Goal: Transaction & Acquisition: Subscribe to service/newsletter

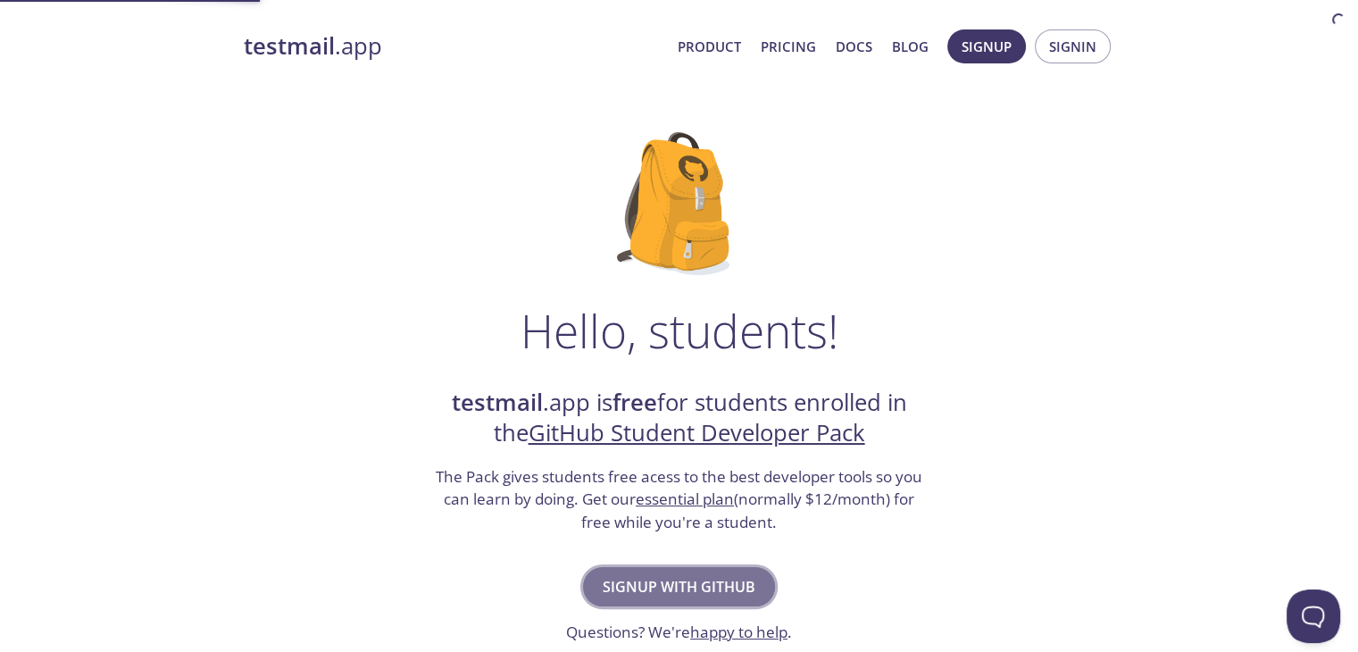
click at [730, 571] on button "Signup with GitHub" at bounding box center [679, 586] width 192 height 39
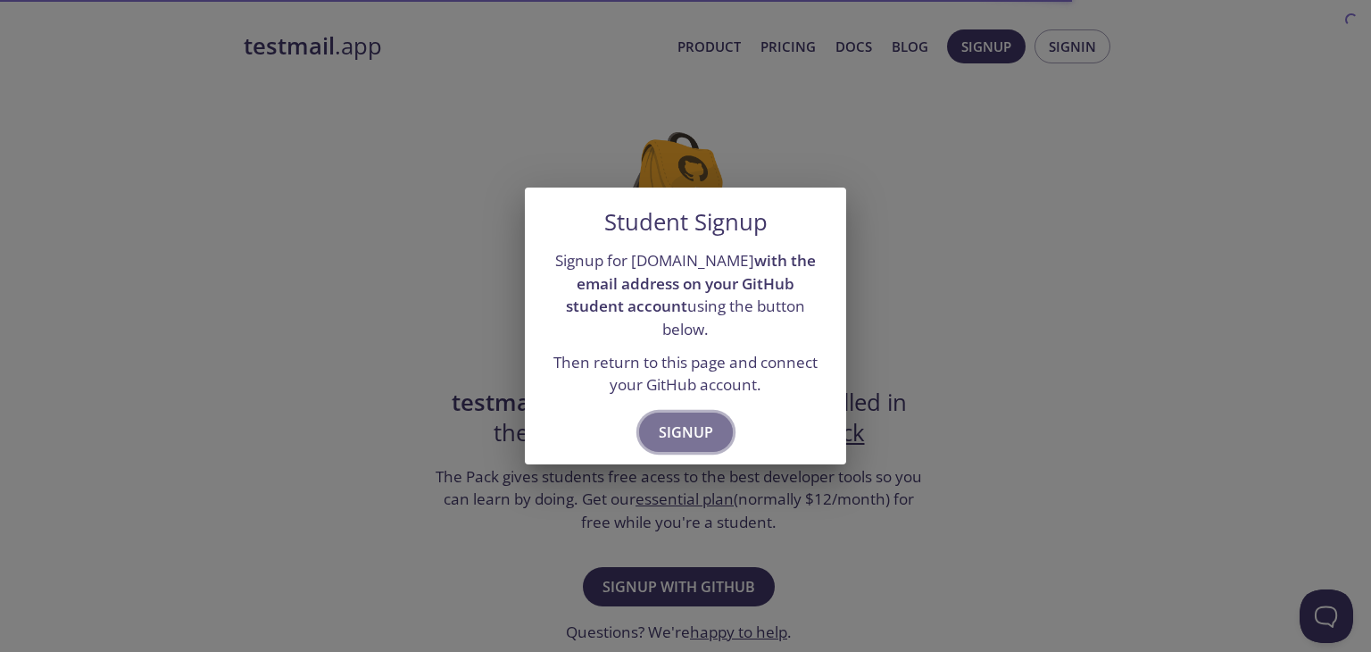
click at [703, 420] on span "Signup" at bounding box center [686, 432] width 54 height 25
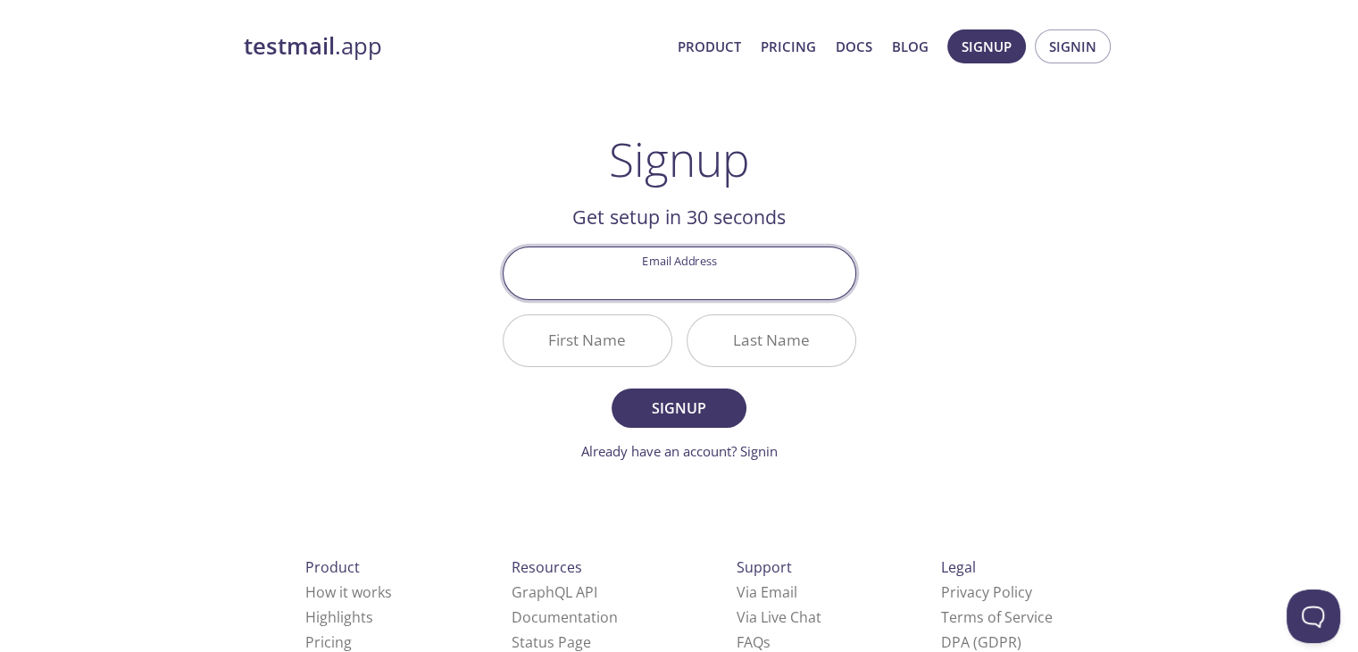
click at [751, 264] on input "Email Address" at bounding box center [679, 272] width 352 height 51
type input "silvio@email.com"
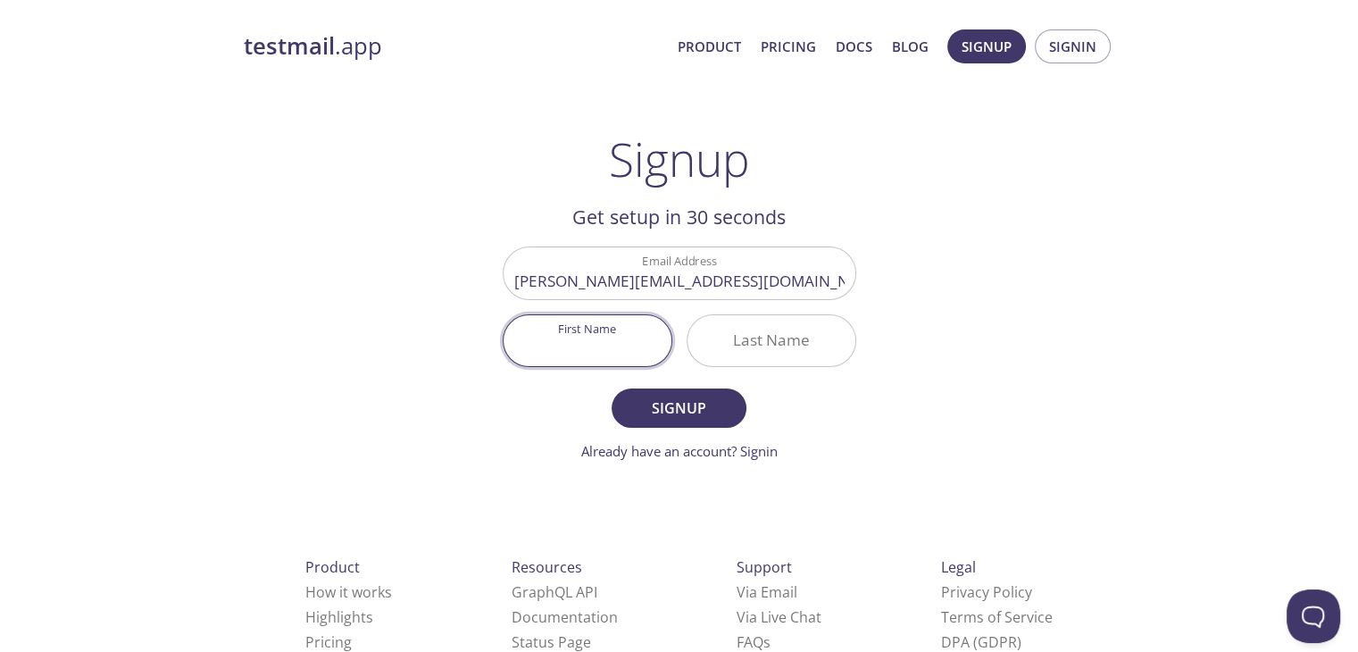
click at [587, 355] on input "First Name" at bounding box center [587, 340] width 168 height 51
type input "[PERSON_NAME]"
type input "Concolato"
click at [612, 388] on button "Signup" at bounding box center [679, 407] width 134 height 39
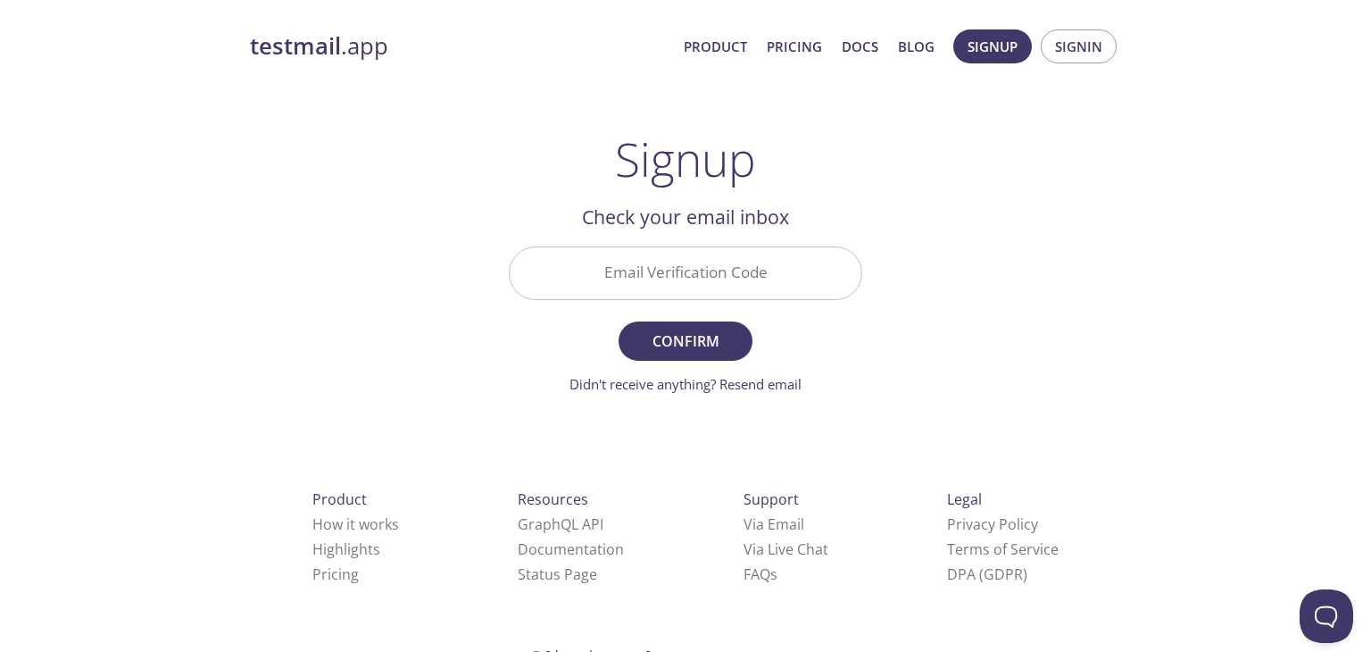
click at [718, 233] on div "Check your email inbox Email Verification Code Confirm Didn't receive anything?…" at bounding box center [686, 298] width 354 height 192
click at [718, 264] on input "Email Verification Code" at bounding box center [686, 272] width 352 height 51
click at [691, 396] on div "testmail .app Product Pricing Docs Blog Signup Signin Signup Get setup in 30 se…" at bounding box center [686, 394] width 914 height 752
click at [728, 391] on link "Didn't receive anything? Resend email" at bounding box center [686, 384] width 232 height 18
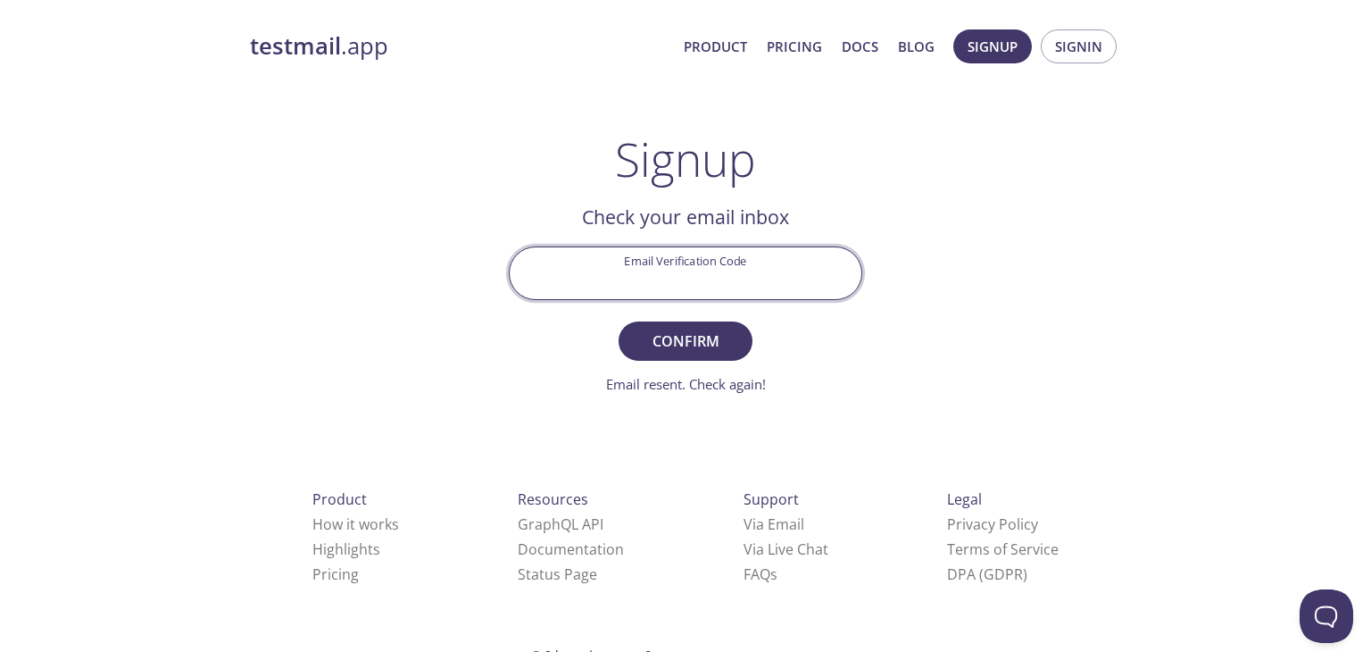
click at [638, 268] on input "Email Verification Code" at bounding box center [686, 272] width 352 height 51
click at [672, 271] on input "Email Verification Code" at bounding box center [686, 272] width 352 height 51
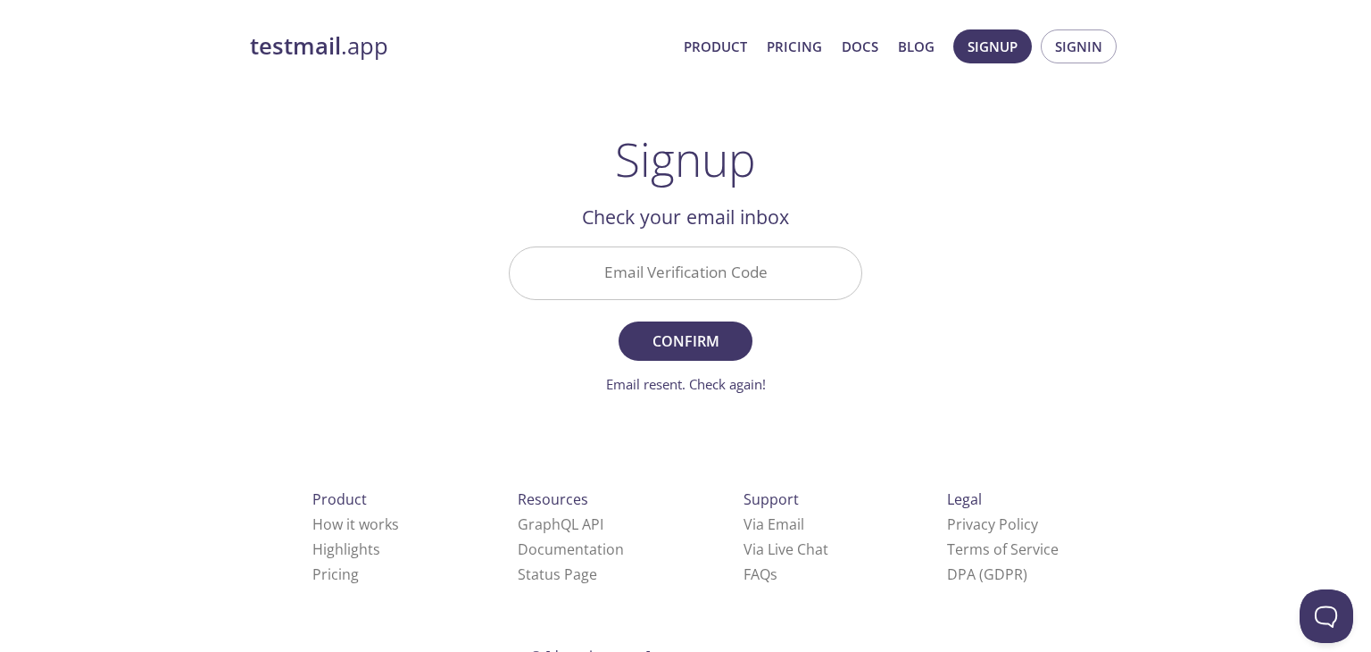
click at [678, 202] on h2 "Check your email inbox" at bounding box center [686, 217] width 354 height 30
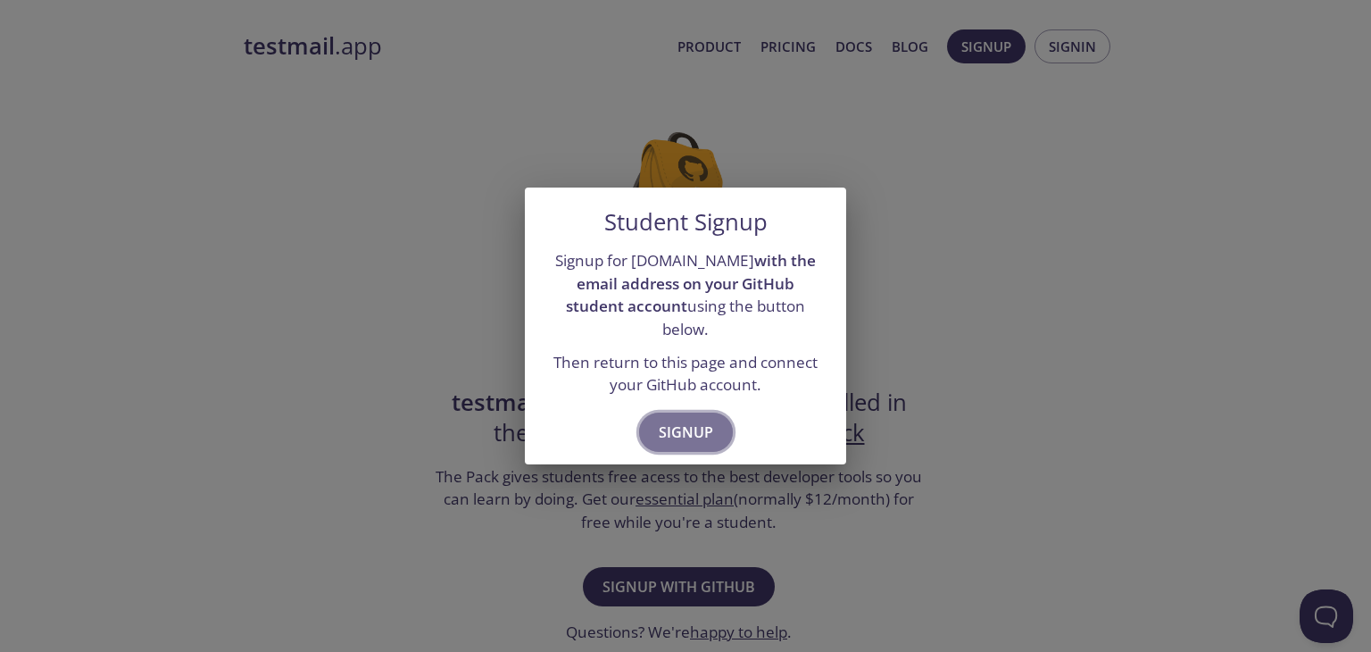
click at [686, 420] on span "Signup" at bounding box center [686, 432] width 54 height 25
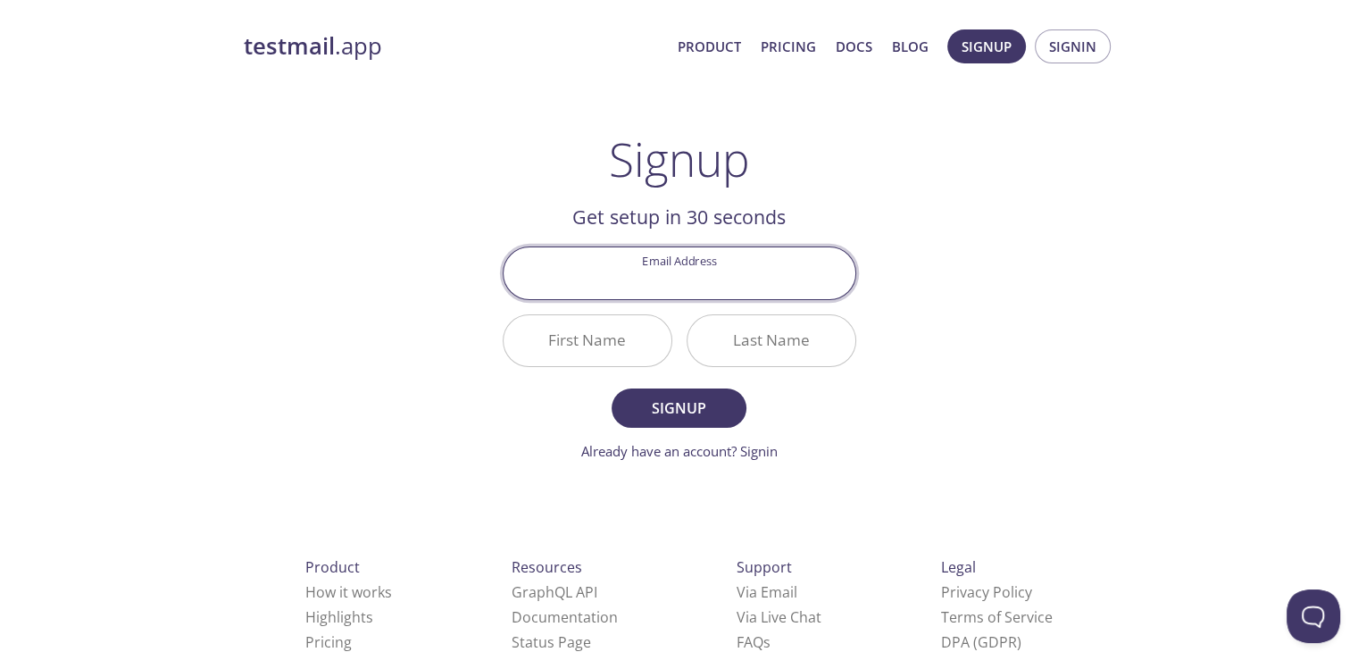
click at [676, 269] on input "Email Address" at bounding box center [679, 272] width 352 height 51
drag, startPoint x: 753, startPoint y: 279, endPoint x: 652, endPoint y: 285, distance: 101.9
click at [652, 285] on input "silvio@email.com" at bounding box center [679, 272] width 352 height 51
type input "[PERSON_NAME][EMAIL_ADDRESS][DOMAIN_NAME]"
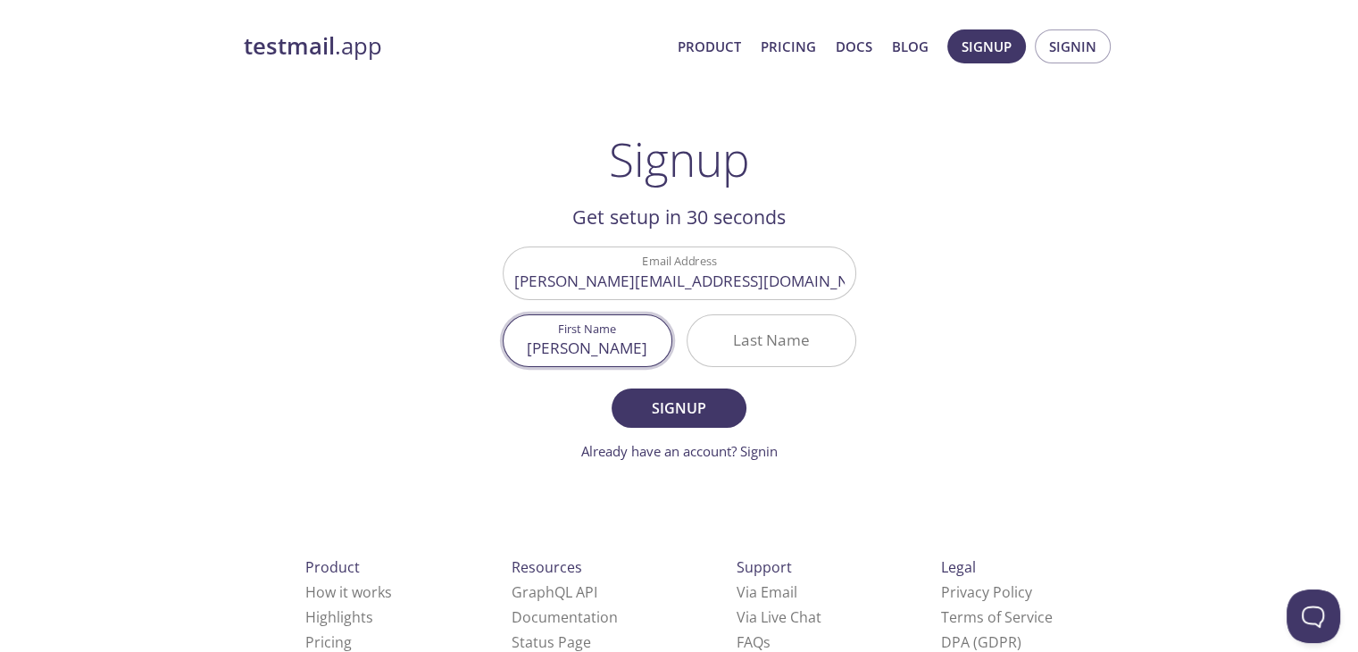
type input "[PERSON_NAME]"
type input "Concolato"
click at [612, 388] on button "Signup" at bounding box center [679, 407] width 134 height 39
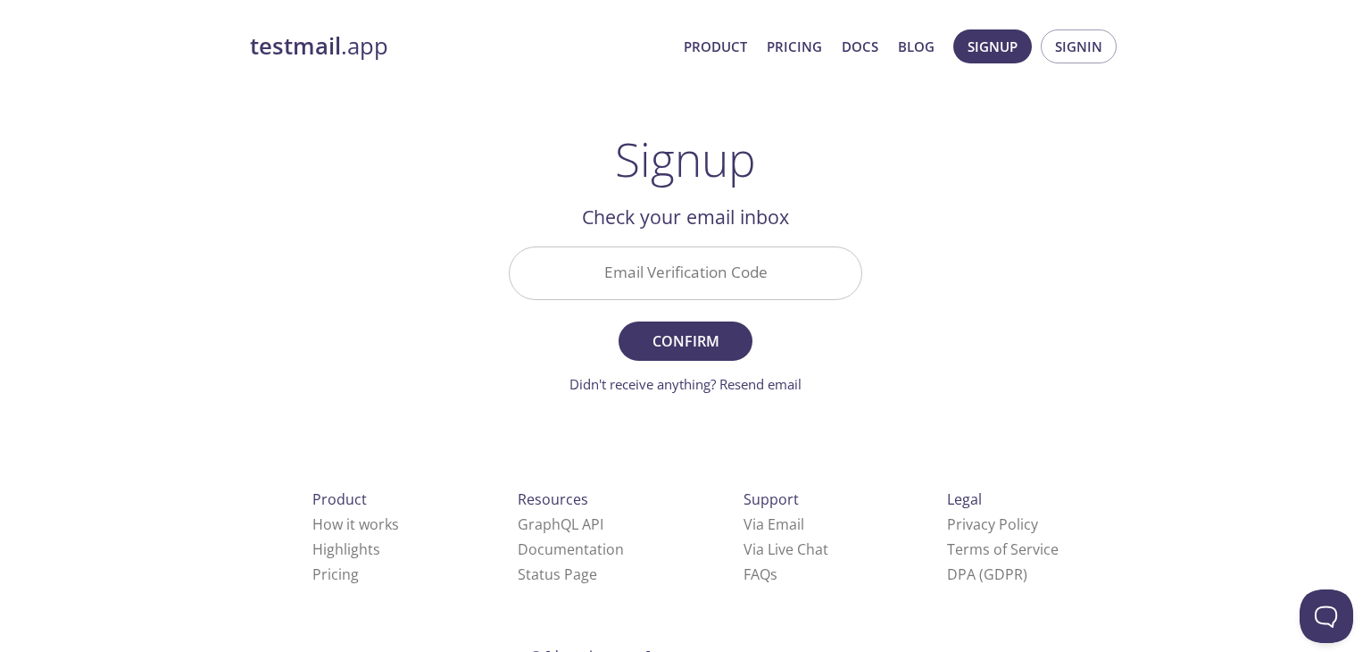
click at [745, 303] on div "Email Verification Code" at bounding box center [686, 272] width 368 height 67
click at [710, 271] on input "Email Verification Code" at bounding box center [686, 272] width 352 height 51
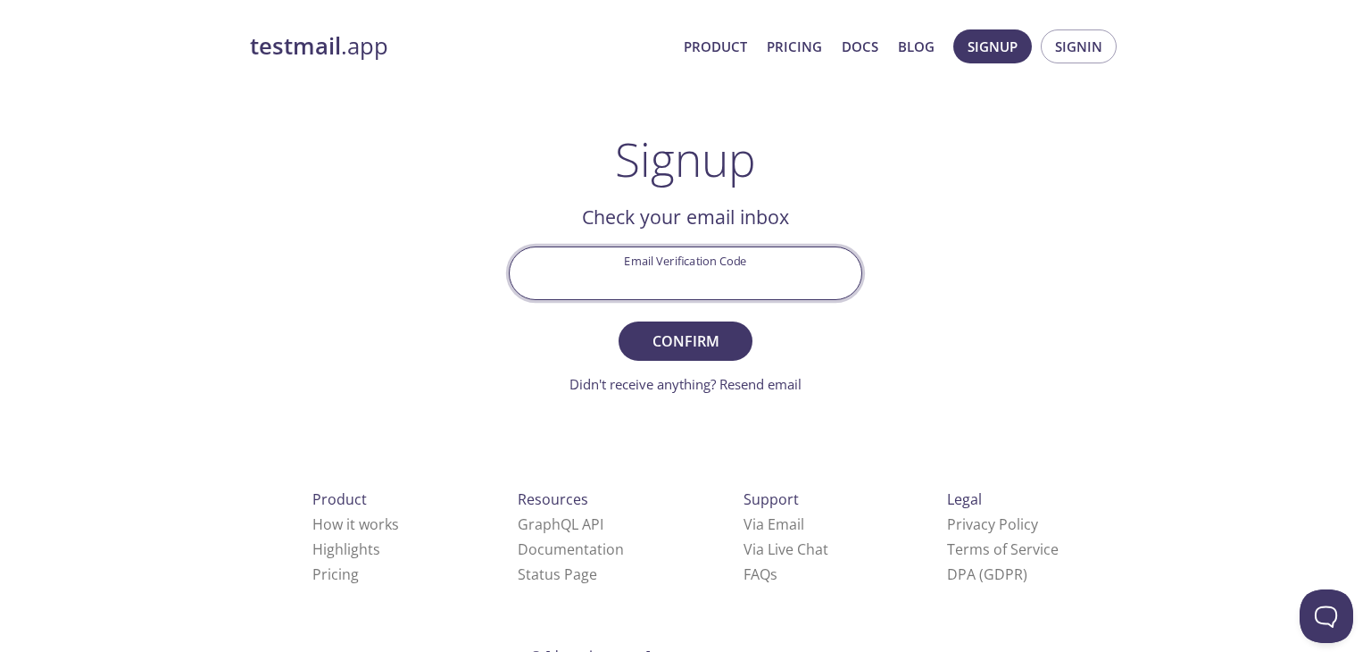
paste input "AYMNU6E"
type input "AYMNU6E"
click at [698, 345] on span "Confirm" at bounding box center [685, 341] width 95 height 25
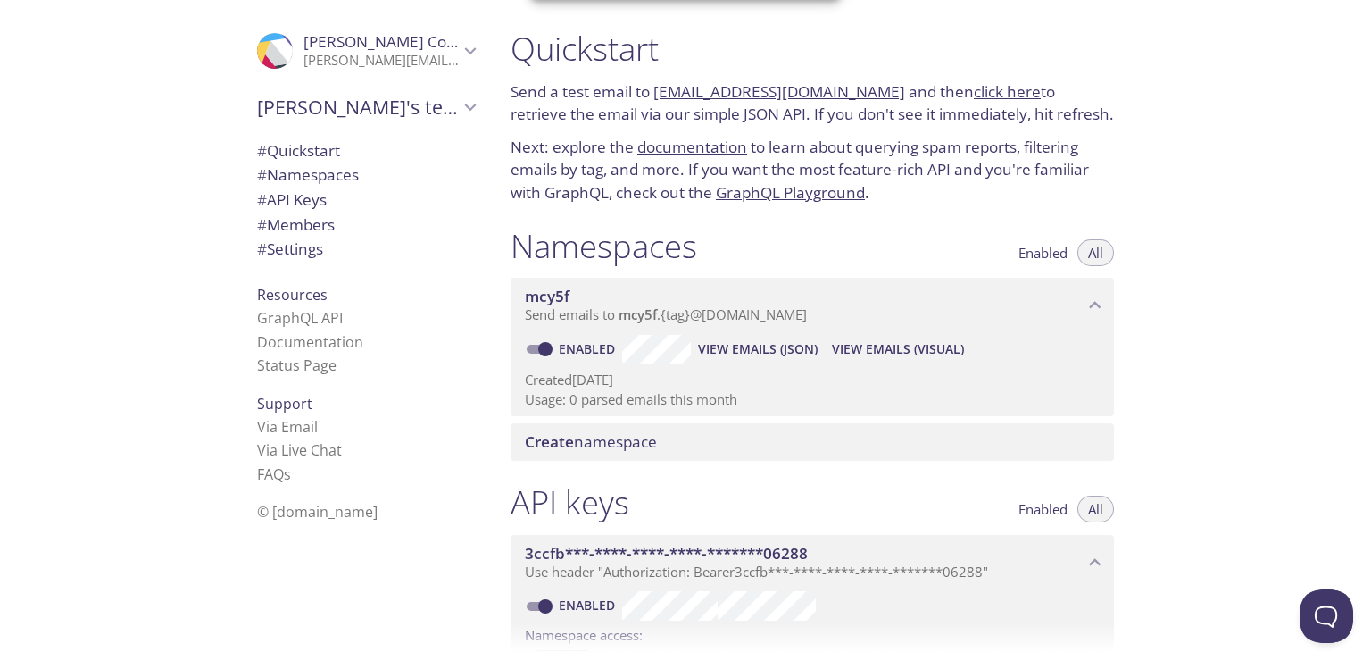
click at [1285, 376] on div "Quickstart Send a test email to [EMAIL_ADDRESS][DOMAIN_NAME] and then click her…" at bounding box center [933, 326] width 875 height 652
